Goal: Information Seeking & Learning: Learn about a topic

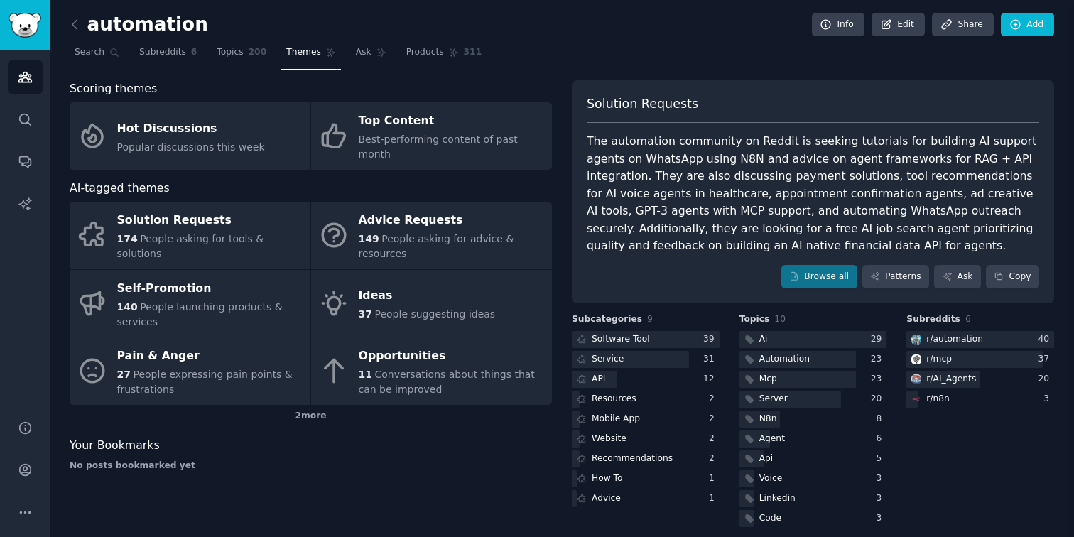
scroll to position [65, 0]
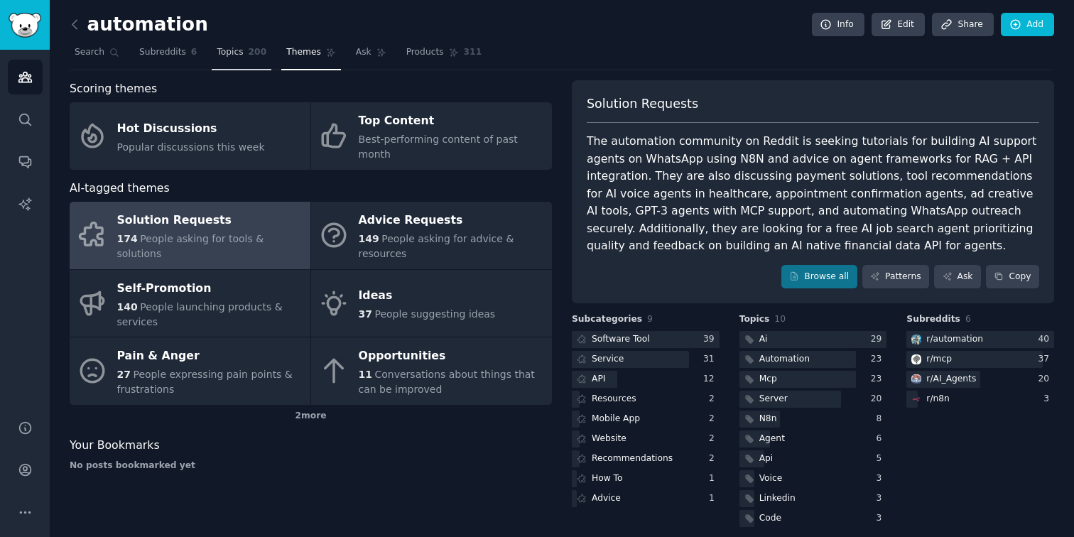
click at [216, 66] on link "Topics 200" at bounding box center [242, 55] width 60 height 29
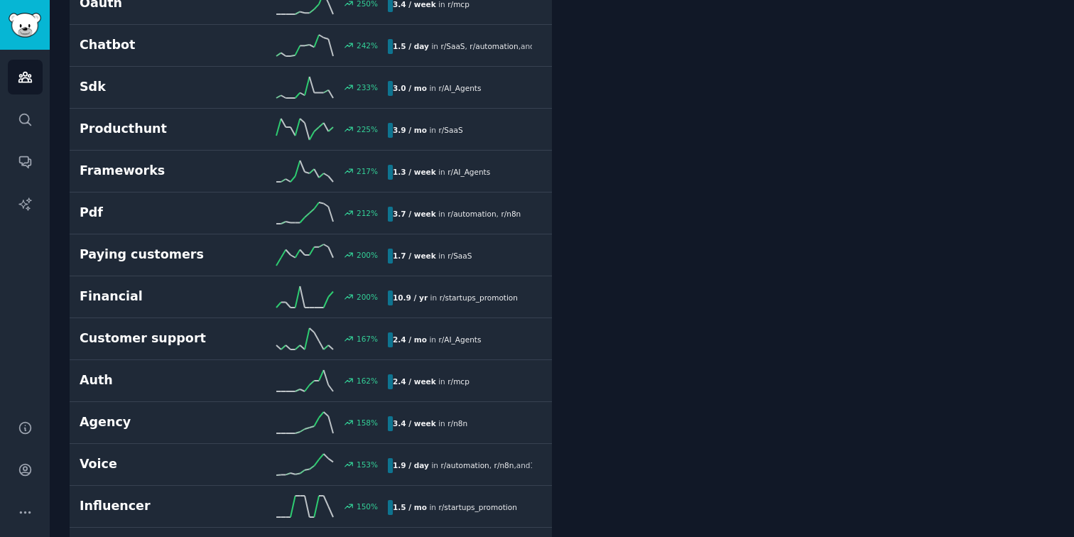
scroll to position [1882, 0]
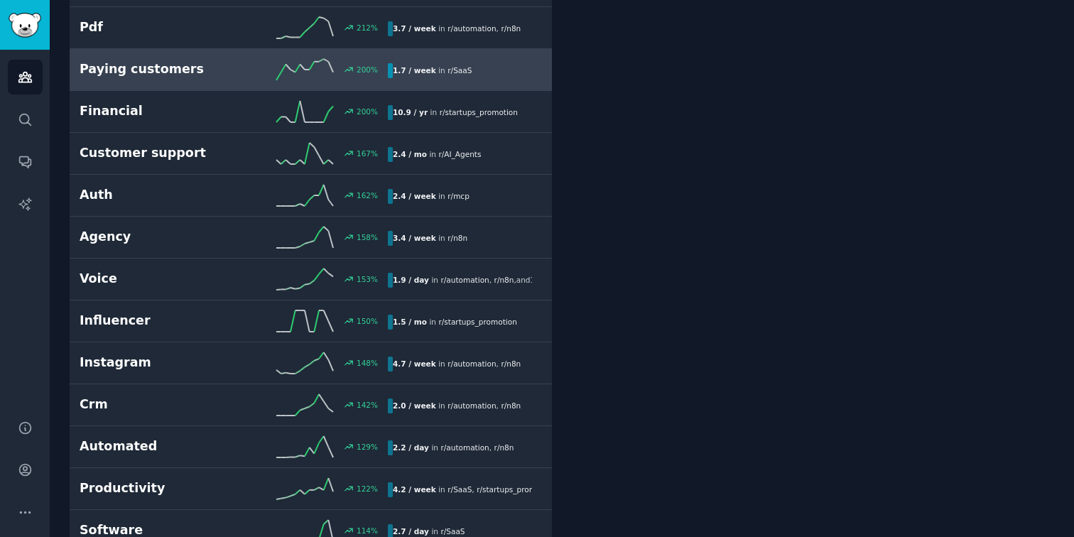
click at [150, 75] on h2 "Paying customers" at bounding box center [157, 69] width 154 height 18
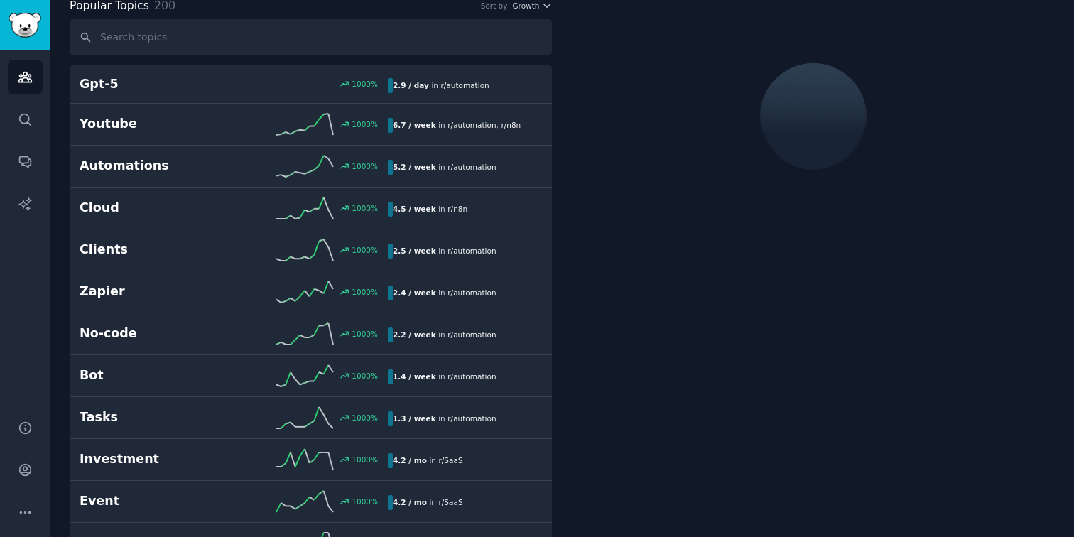
scroll to position [80, 0]
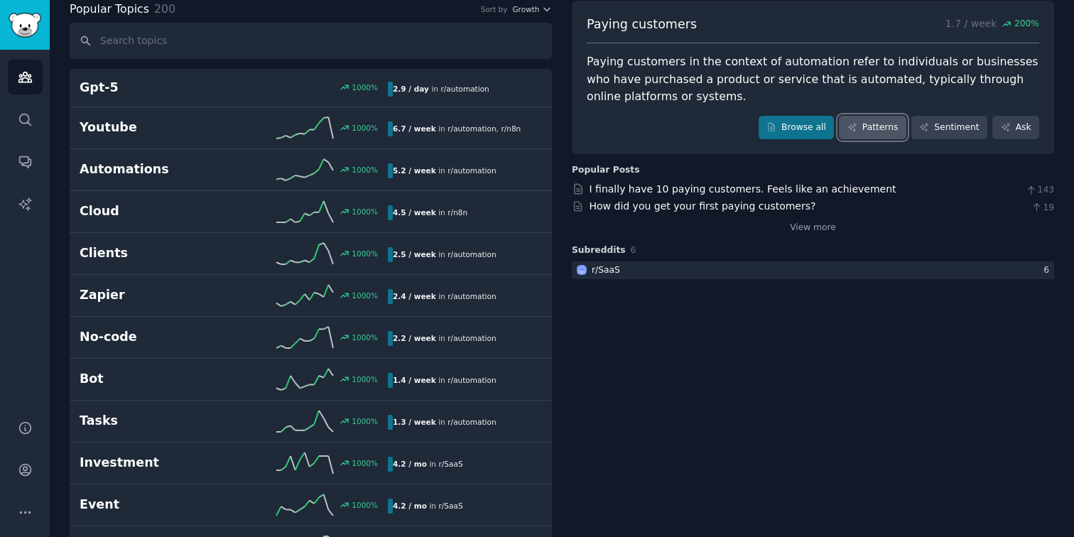
click at [869, 128] on link "Patterns" at bounding box center [872, 128] width 67 height 24
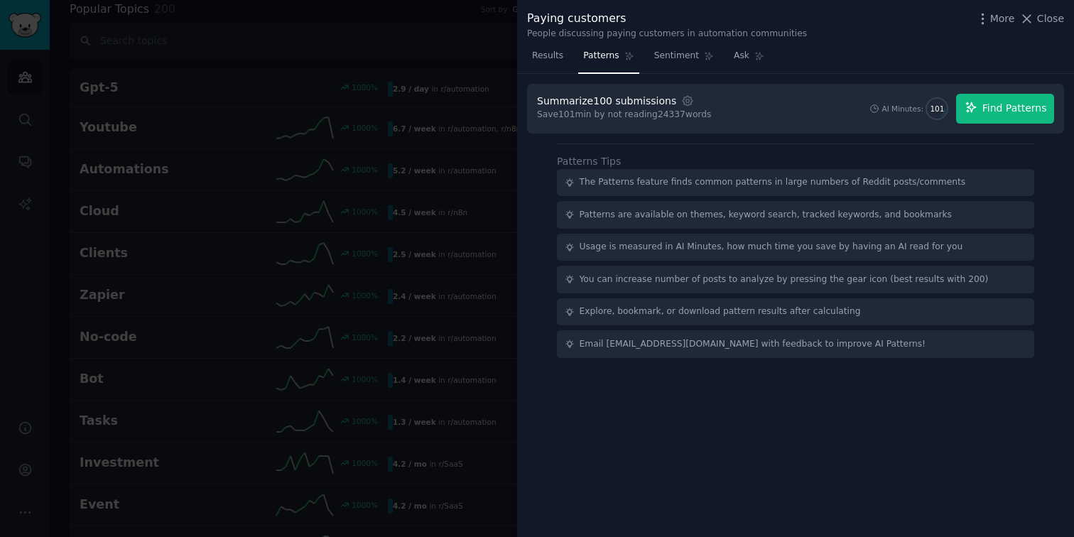
click at [1003, 111] on span "Find Patterns" at bounding box center [1014, 108] width 65 height 15
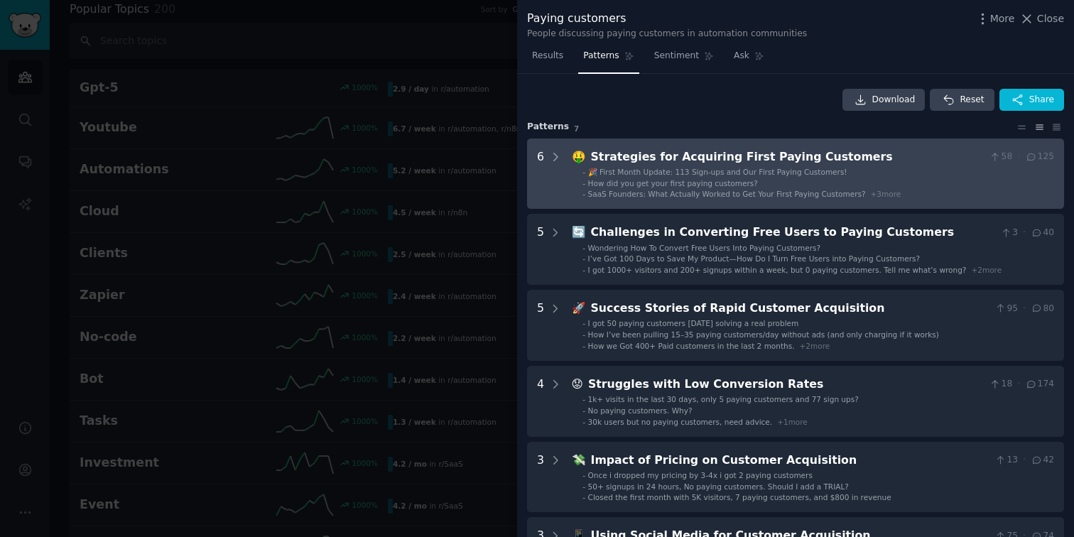
click at [774, 188] on li "- How did you get your first paying customers?" at bounding box center [819, 183] width 472 height 10
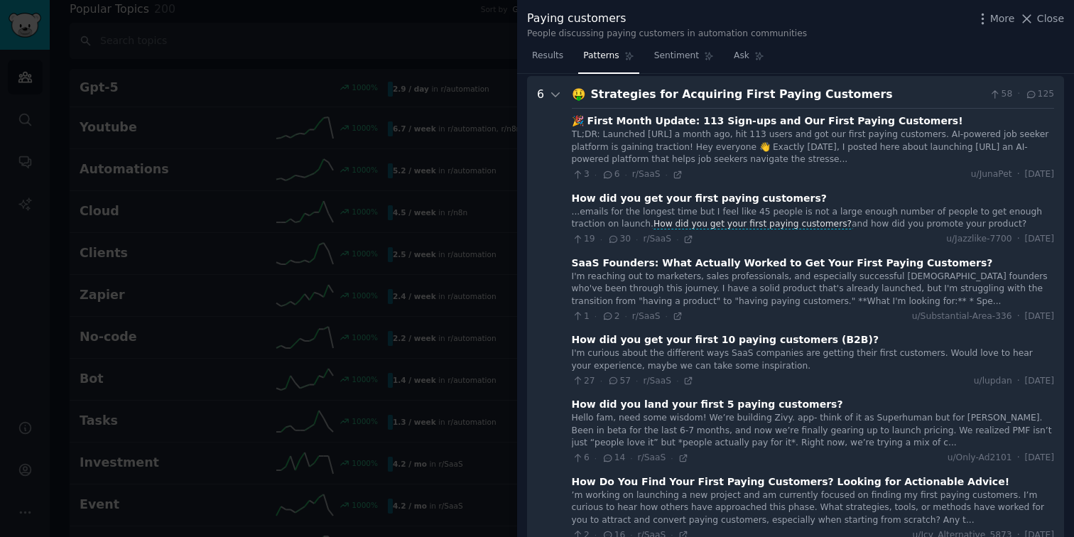
scroll to position [65, 0]
